Goal: Communication & Community: Share content

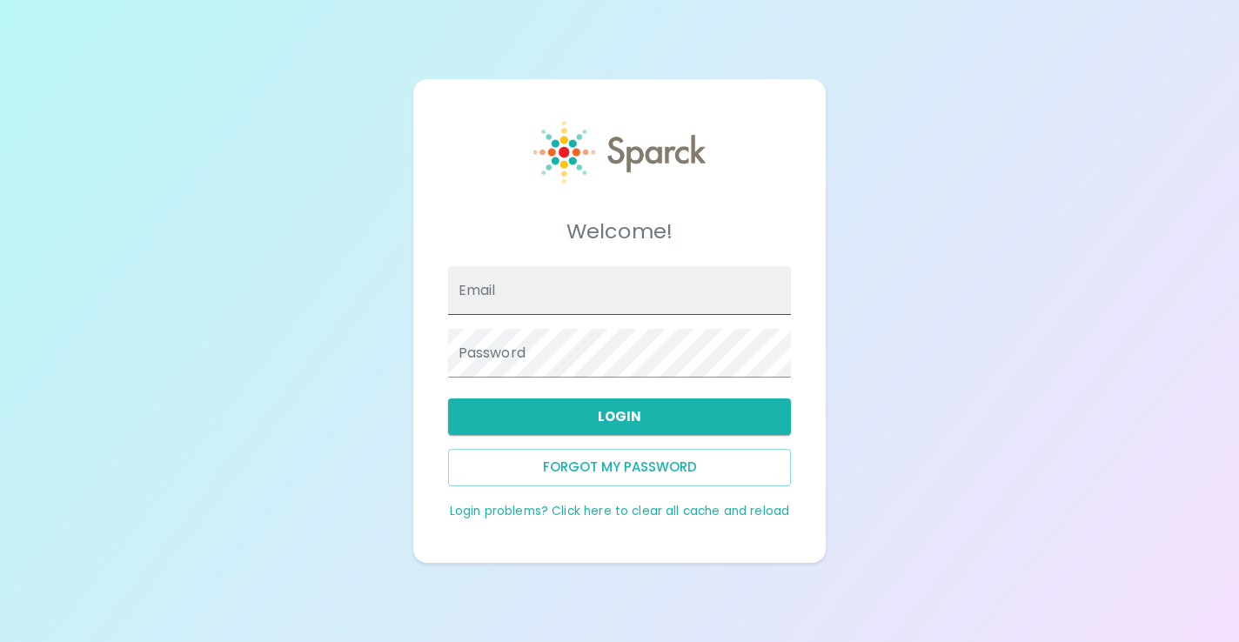
click at [535, 298] on input "Email" at bounding box center [620, 290] width 344 height 49
type input "[EMAIL_ADDRESS][DOMAIN_NAME]"
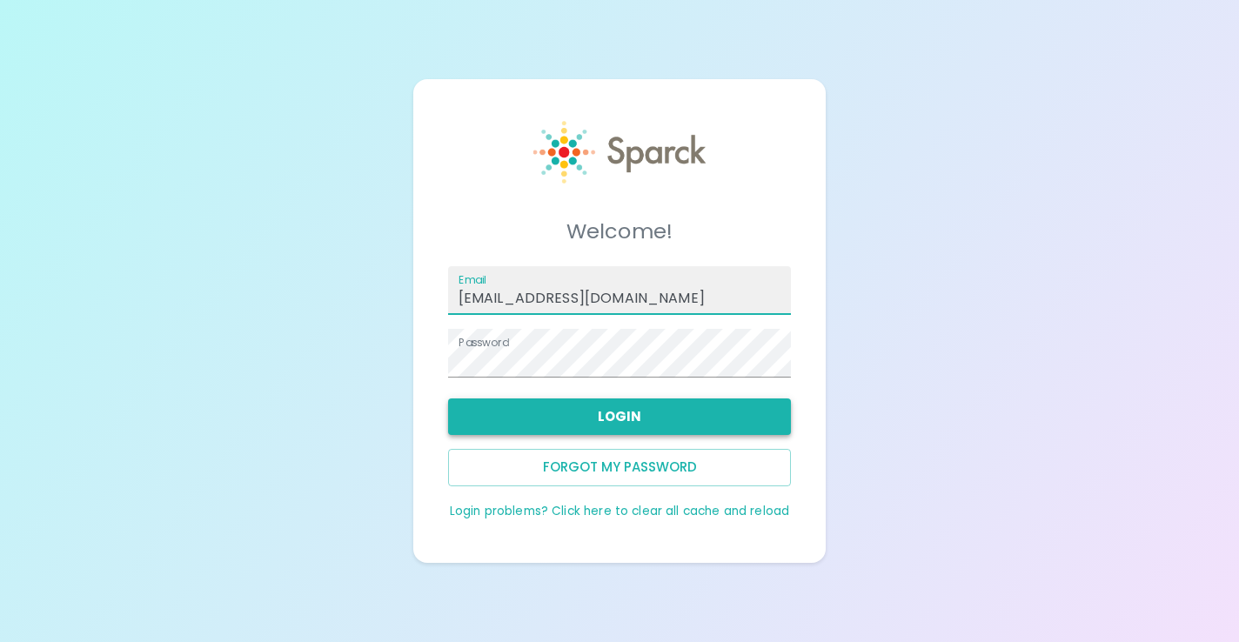
click at [629, 423] on button "Login" at bounding box center [620, 417] width 344 height 37
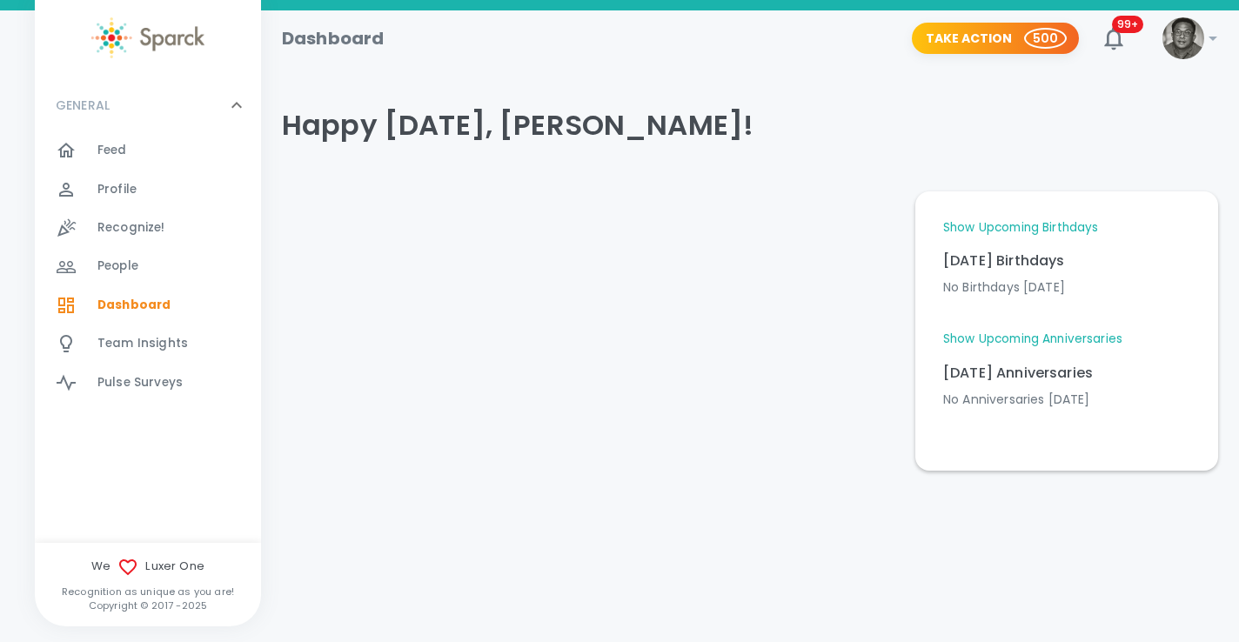
click at [134, 234] on span "Recognize!" at bounding box center [131, 227] width 68 height 17
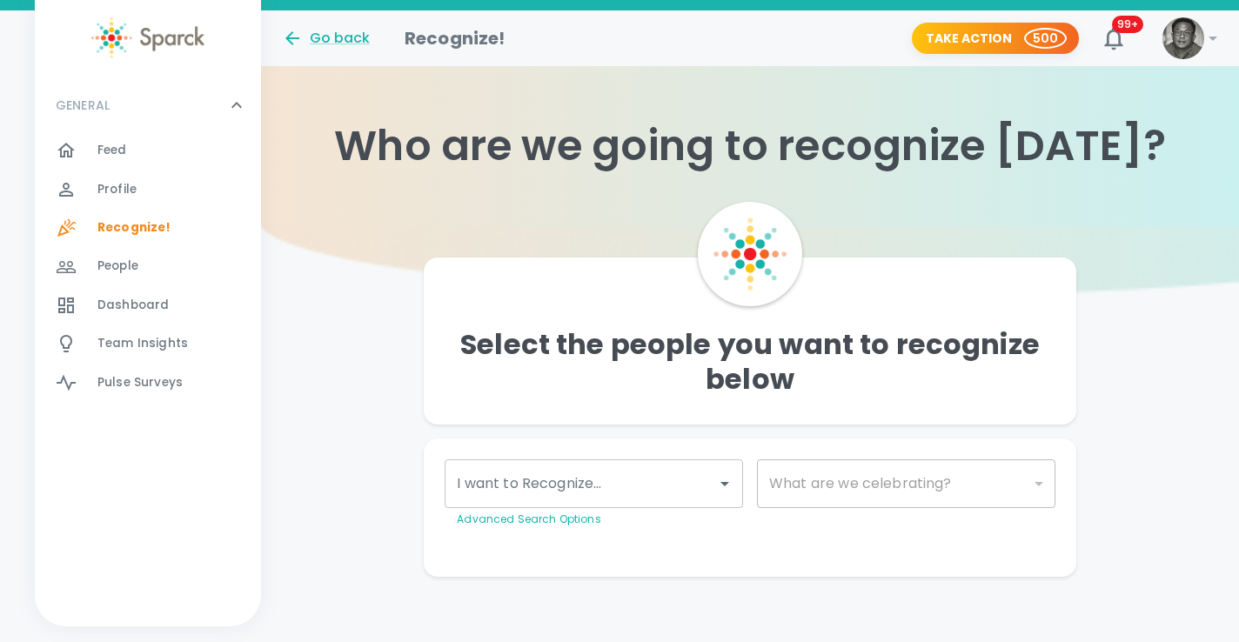
click at [523, 488] on input "I want to Recognize..." at bounding box center [580, 483] width 257 height 33
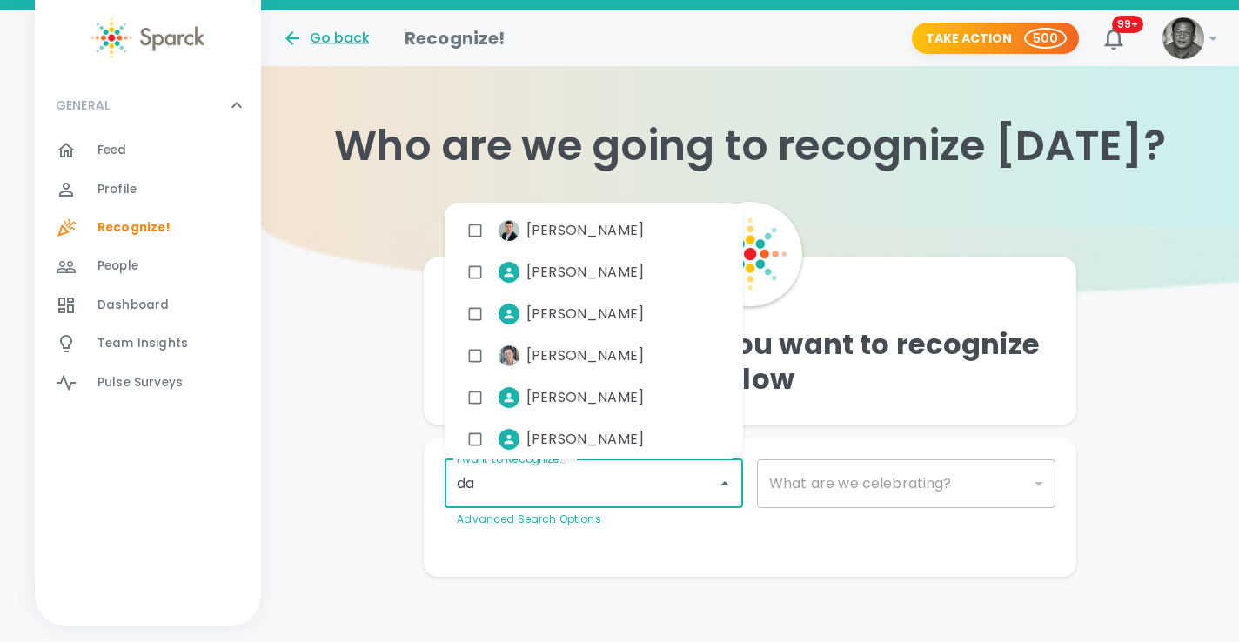
type input "dar"
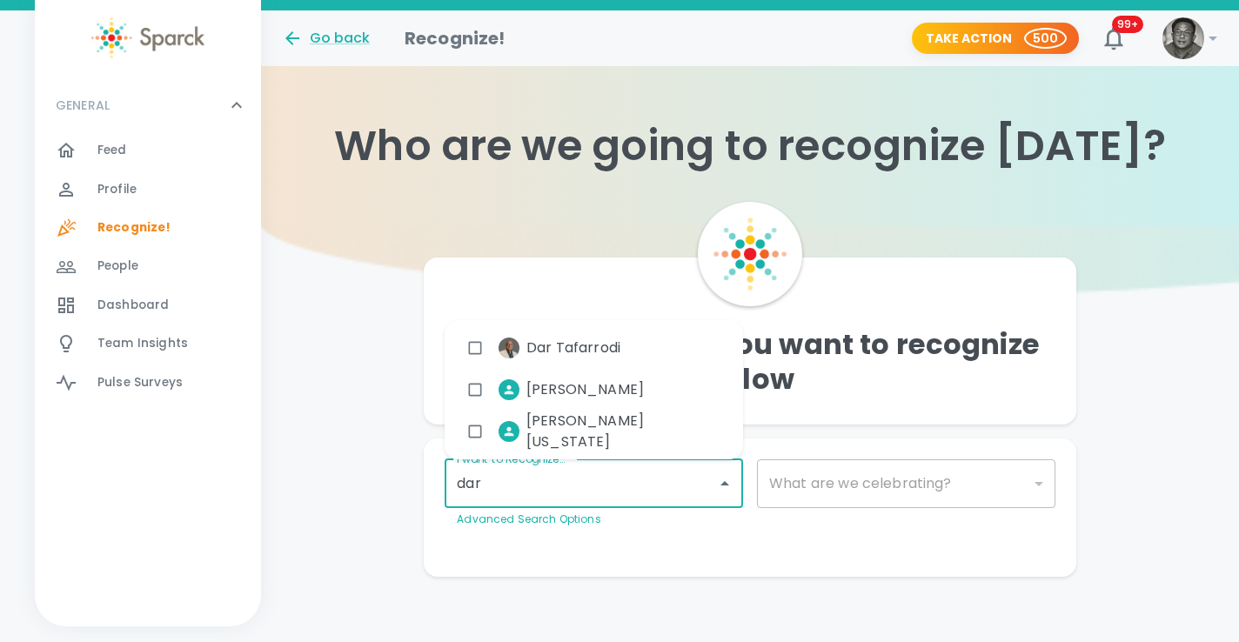
click at [568, 347] on span "Dar Tafarrodi" at bounding box center [573, 348] width 94 height 21
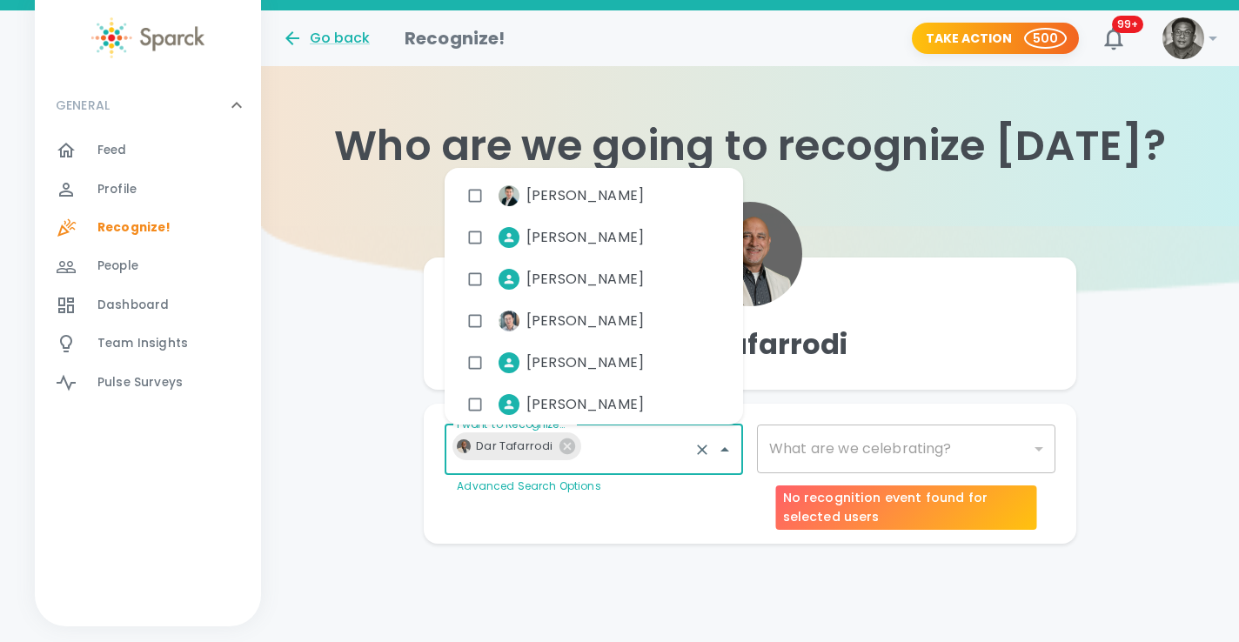
click at [830, 452] on div "​" at bounding box center [906, 449] width 298 height 49
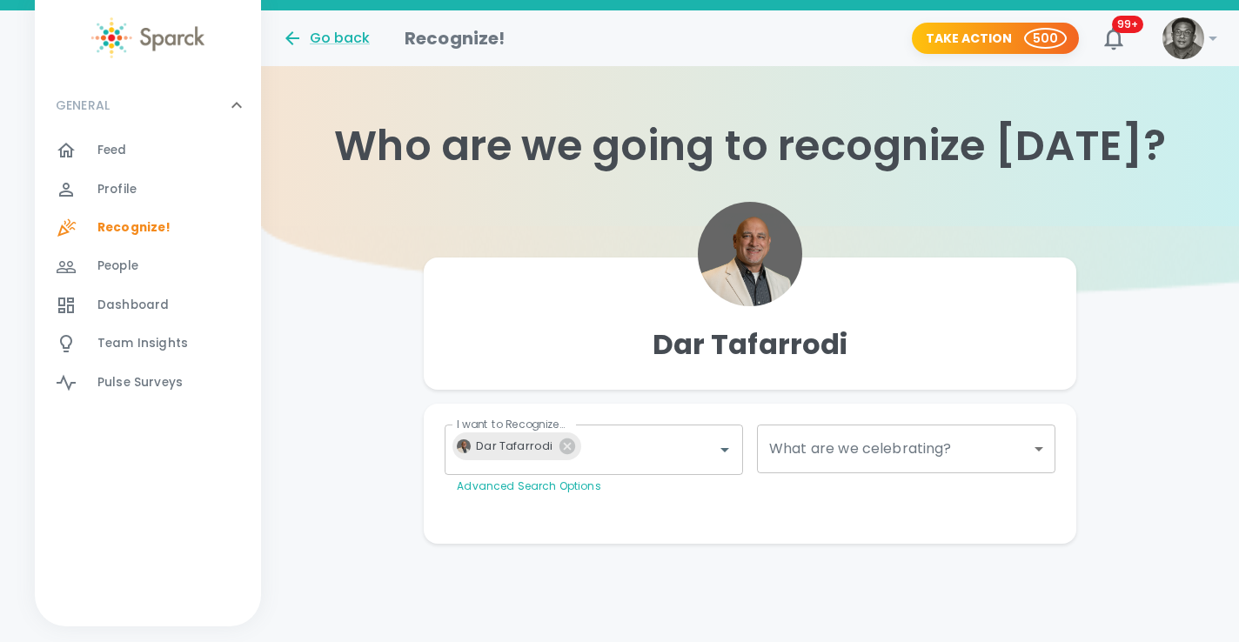
click at [829, 452] on body "Skip Navigation Go back Recognize! Take Action 500 99+ ! GENERAL 0 Feed 0 Profi…" at bounding box center [619, 306] width 1239 height 613
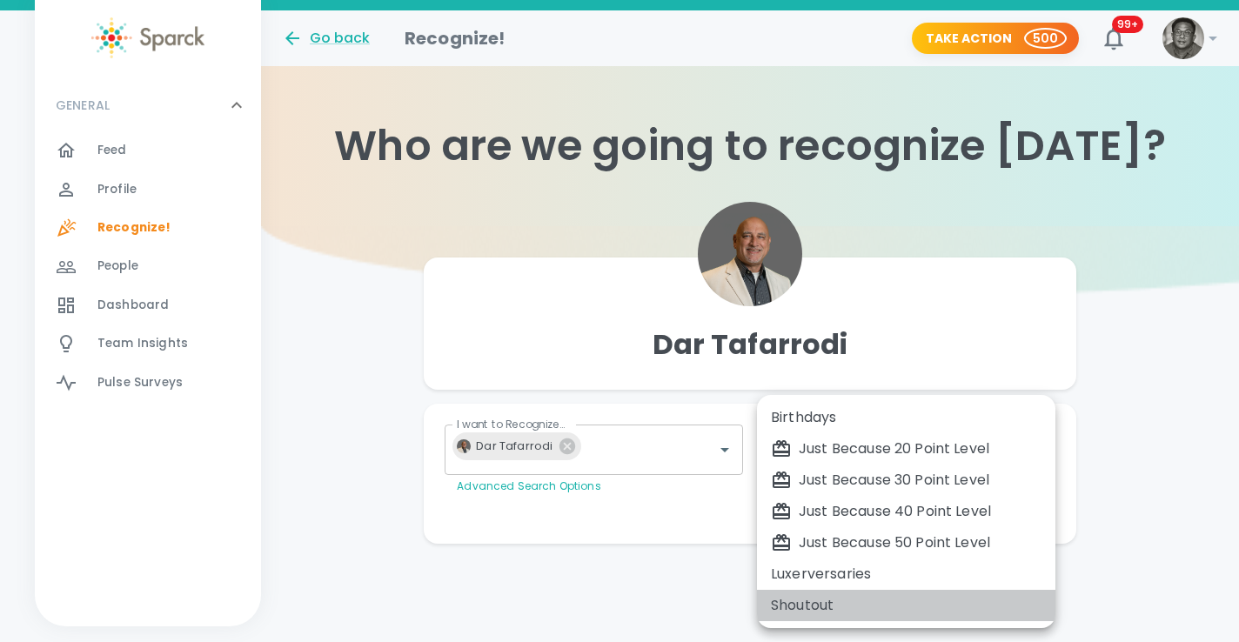
click at [809, 603] on div "Shoutout" at bounding box center [906, 605] width 271 height 21
type input "1153"
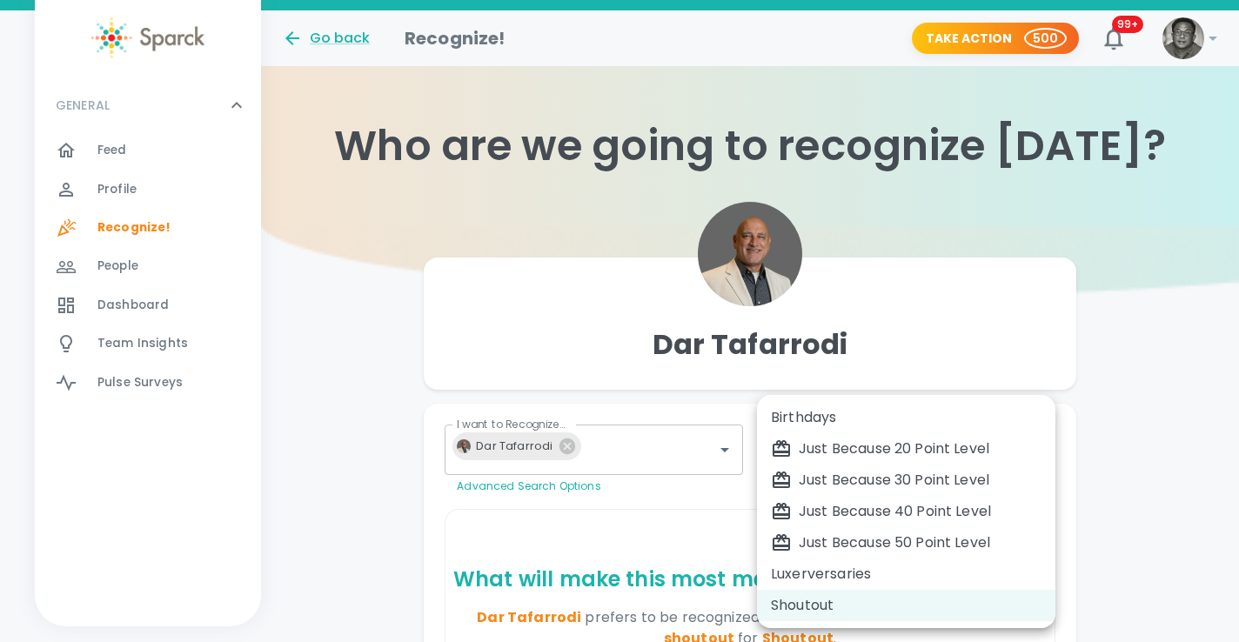
click at [799, 451] on body "Skip Navigation Go back Recognize! Take Action 500 99+ ! GENERAL 0 Feed 0 Profi…" at bounding box center [619, 529] width 1239 height 1059
